Goal: Check status: Check status

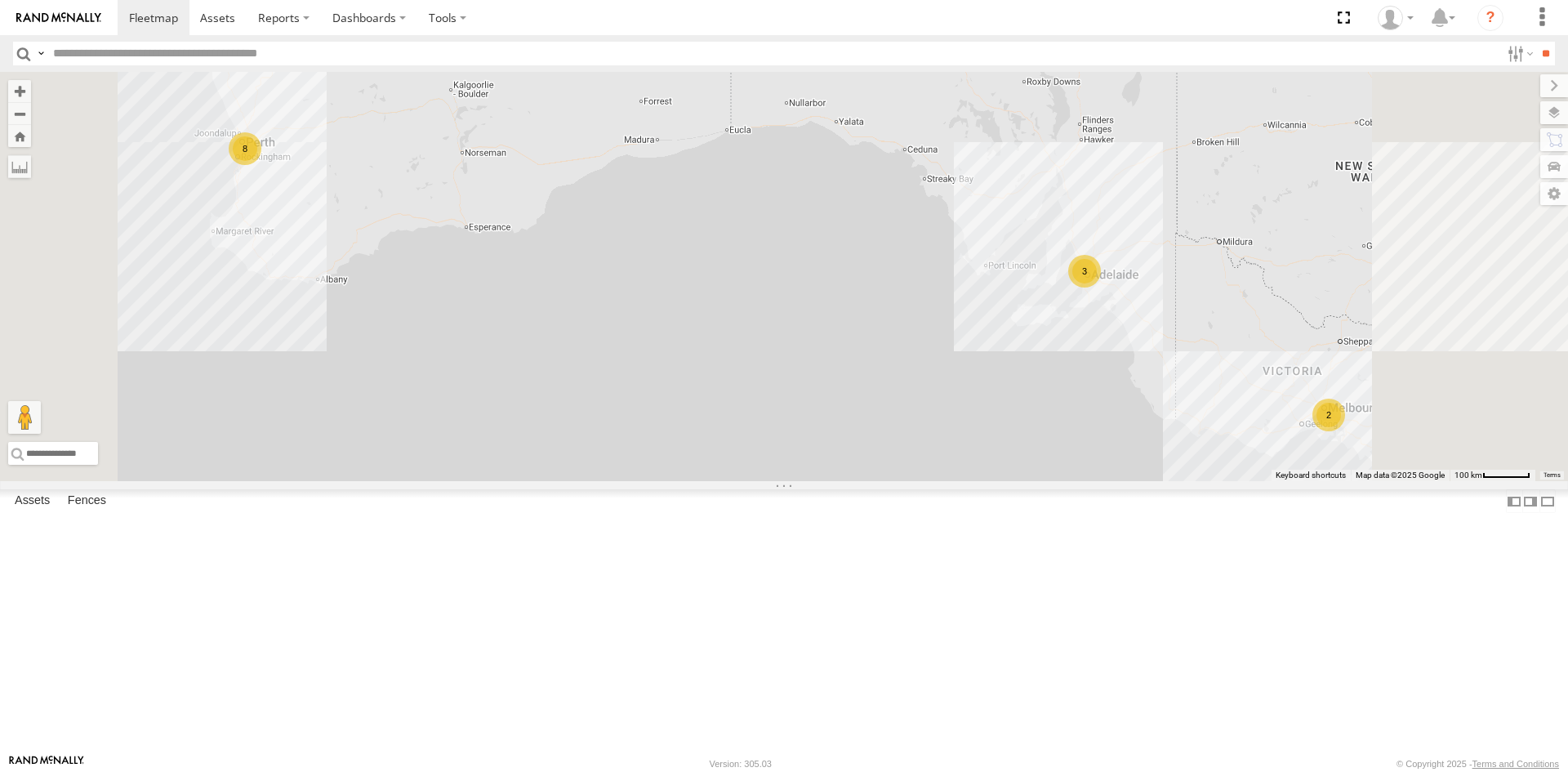
click at [0, 0] on div "Vending Van 1ILG 620" at bounding box center [0, 0] width 0 height 0
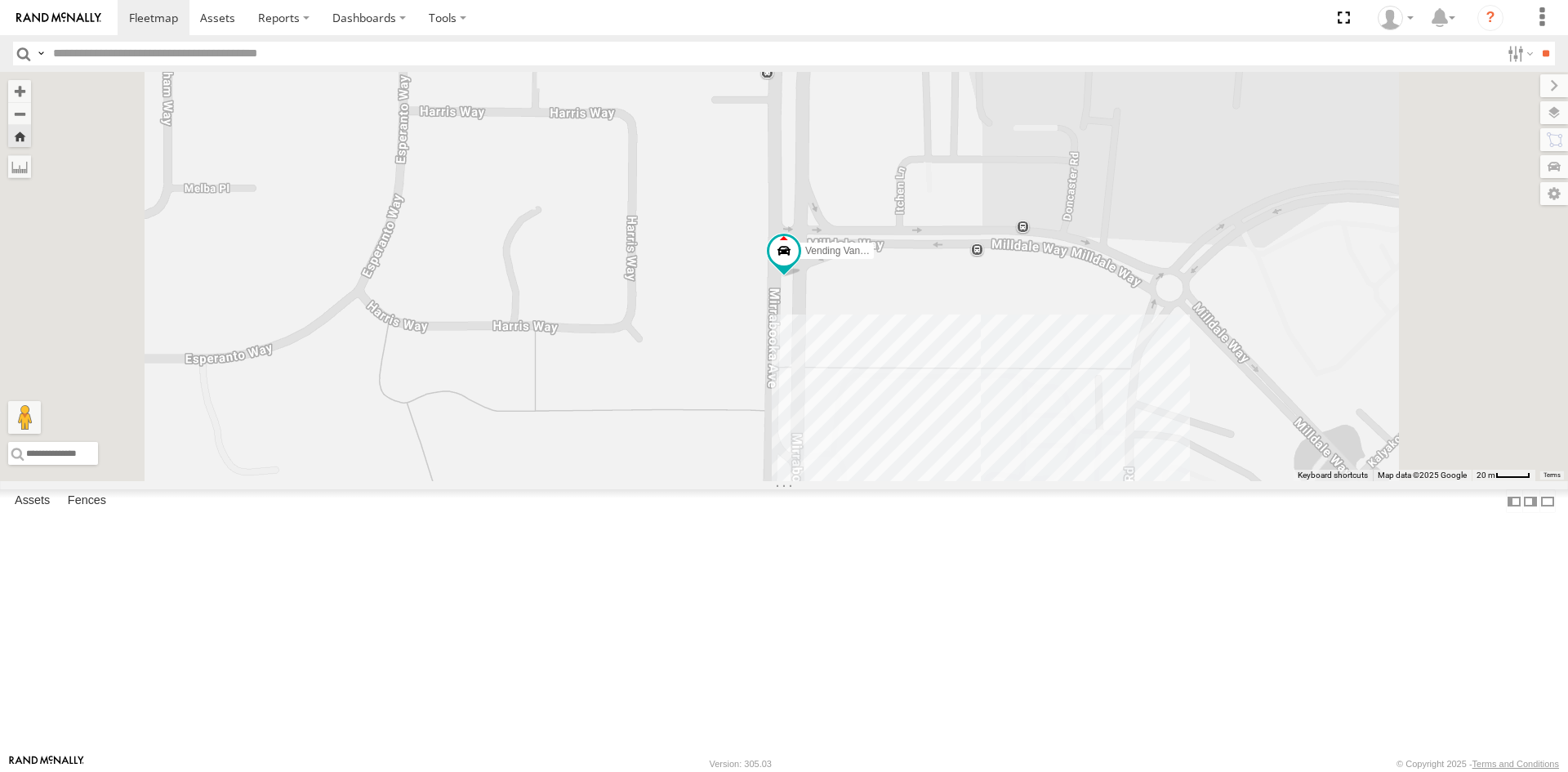
click at [0, 0] on div "Edmund Tech IOV698 All Assets" at bounding box center [0, 0] width 0 height 0
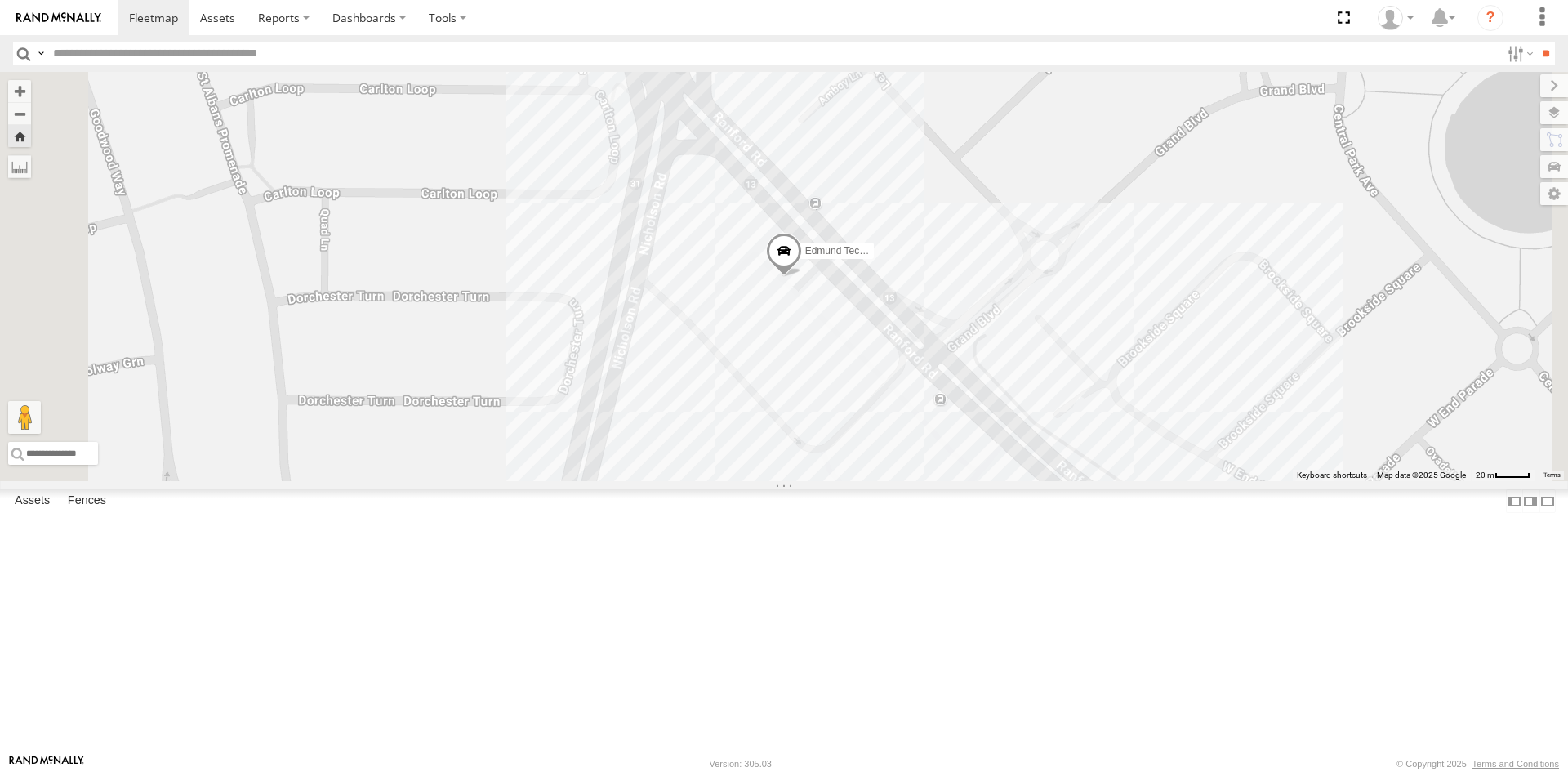
click at [0, 0] on link at bounding box center [0, 0] width 0 height 0
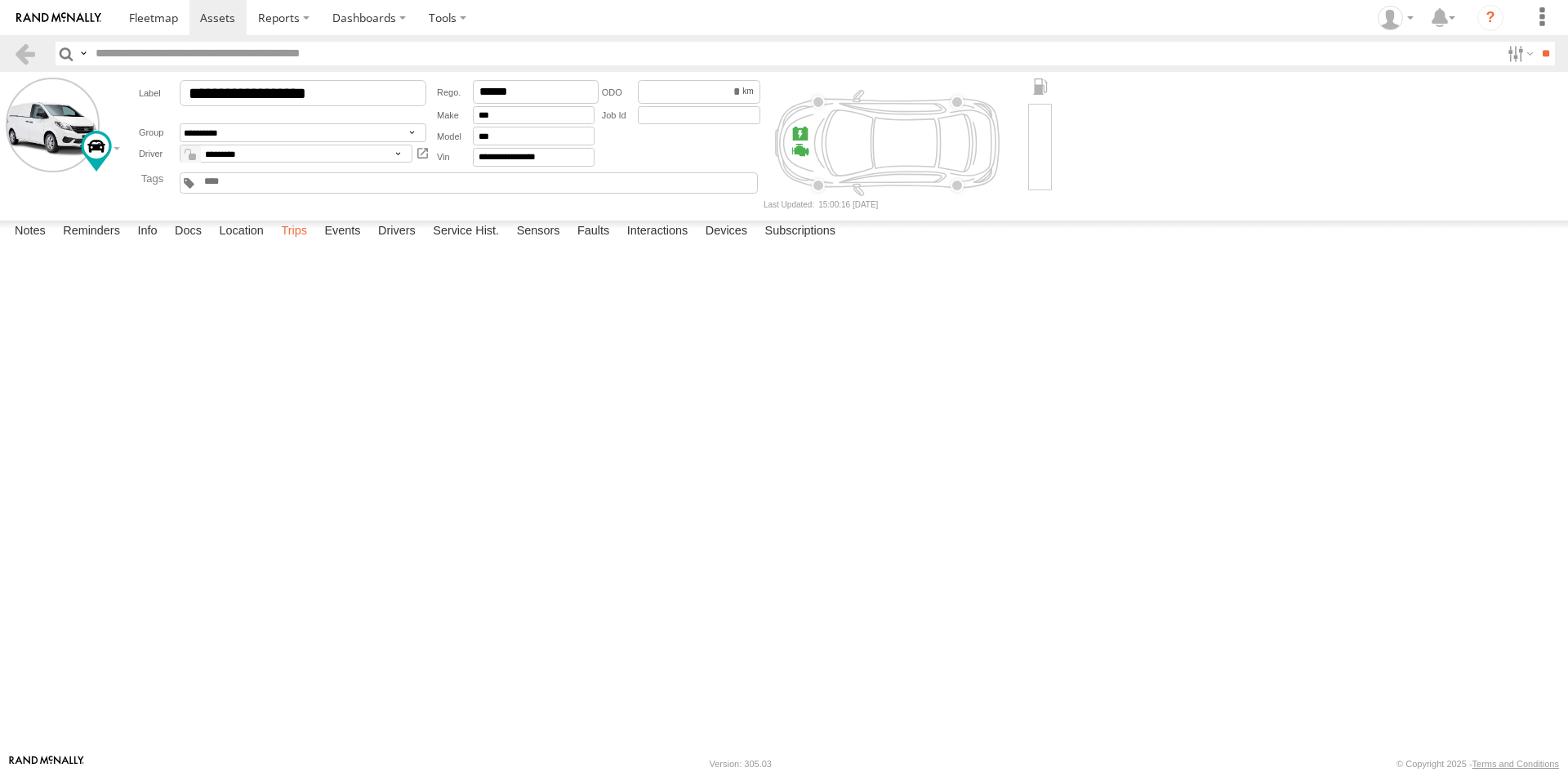
click at [308, 243] on label "Trips" at bounding box center [293, 231] width 43 height 23
